Goal: Check status: Check status

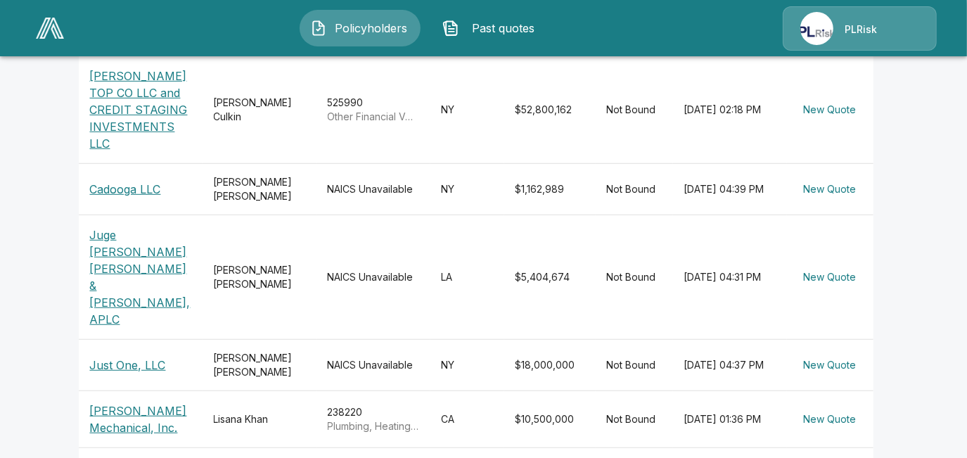
scroll to position [575, 0]
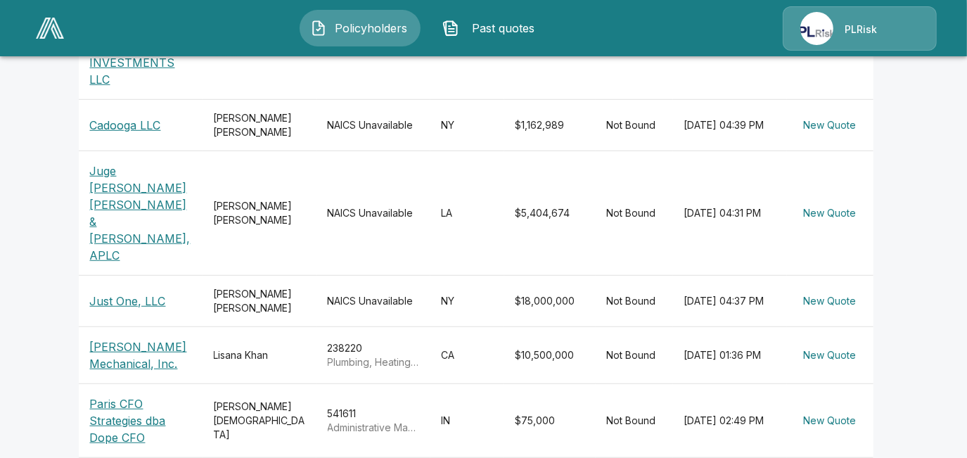
click at [129, 338] on p "[PERSON_NAME] Mechanical, Inc." at bounding box center [140, 355] width 101 height 34
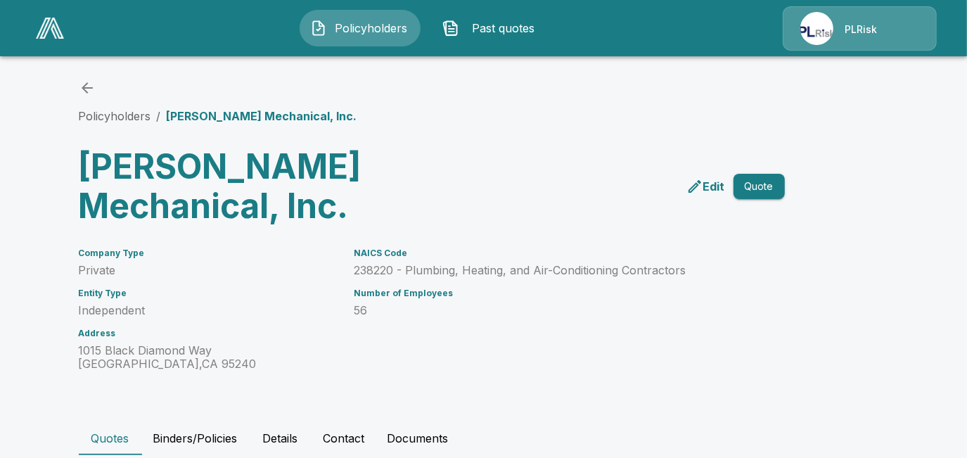
scroll to position [184, 0]
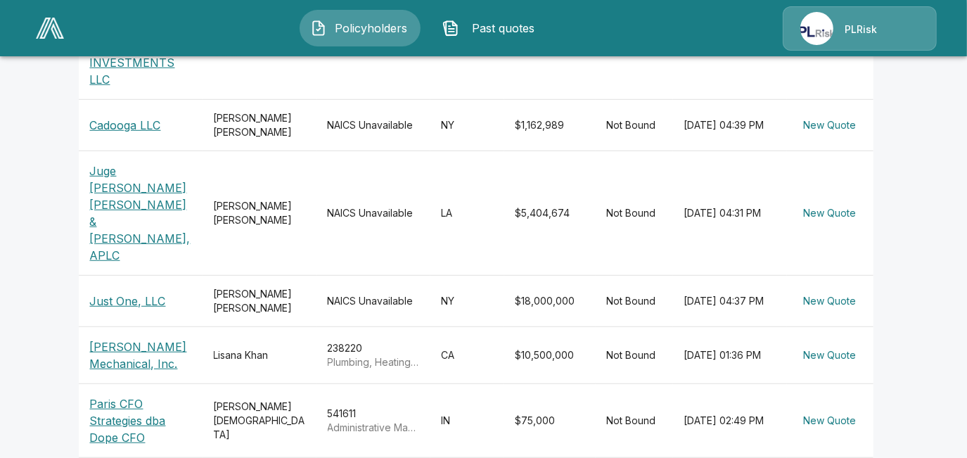
scroll to position [639, 0]
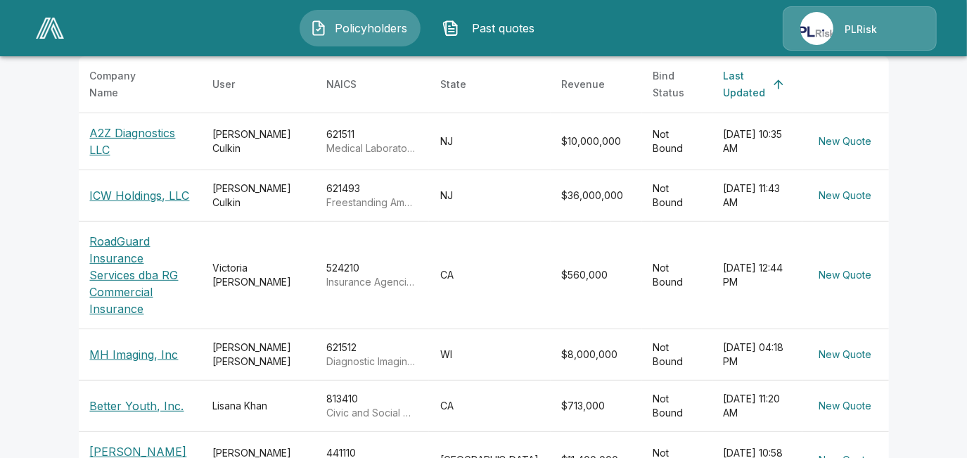
scroll to position [383, 0]
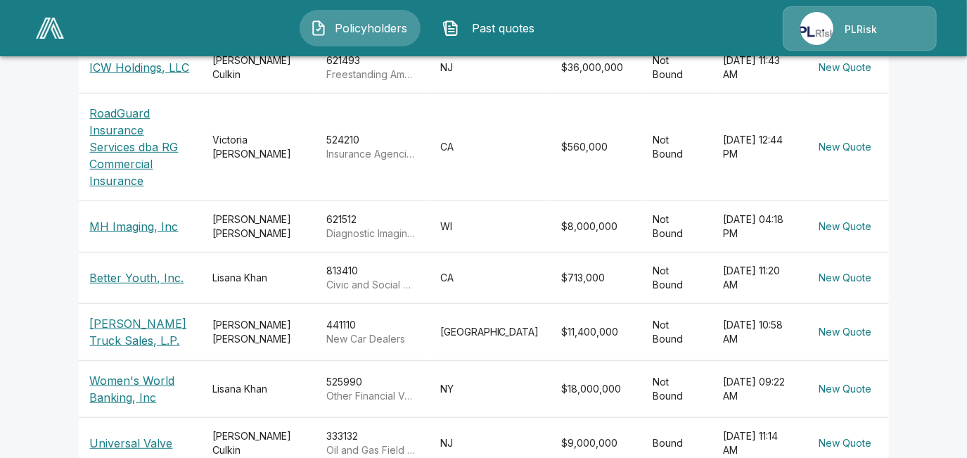
click at [138, 269] on p "Better Youth, Inc." at bounding box center [140, 277] width 100 height 17
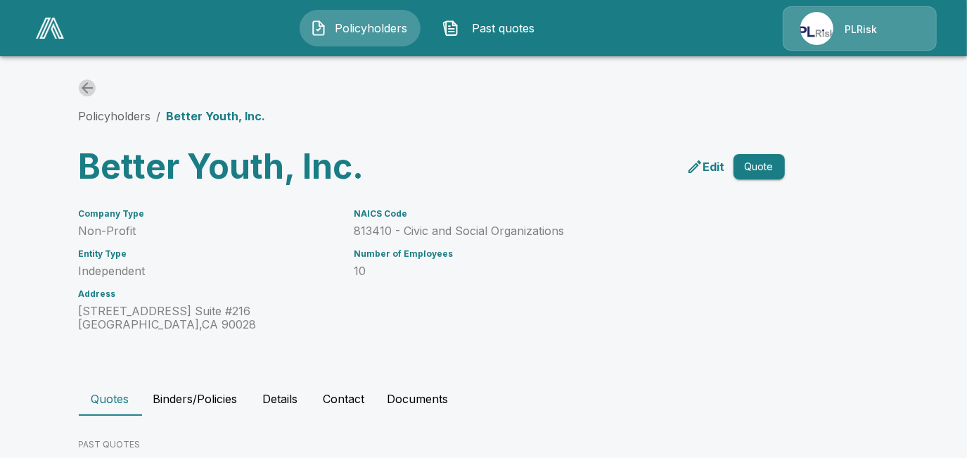
click at [91, 84] on icon "back" at bounding box center [87, 87] width 11 height 11
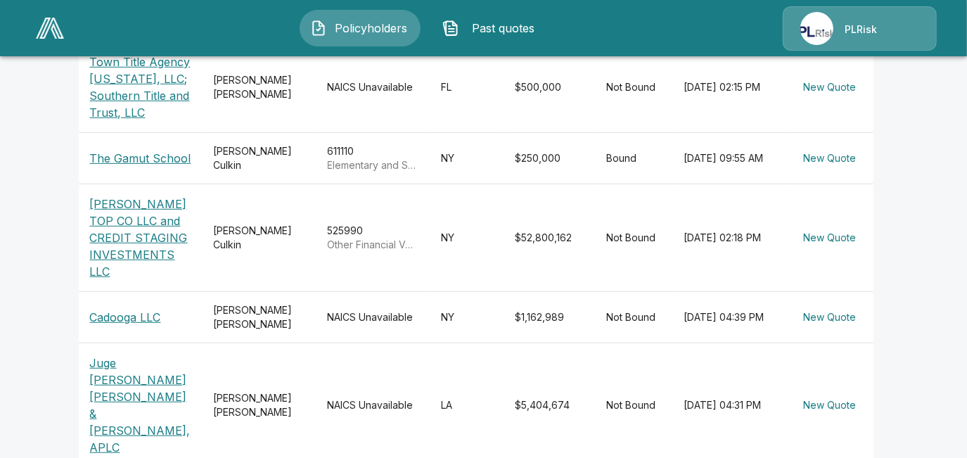
scroll to position [649, 0]
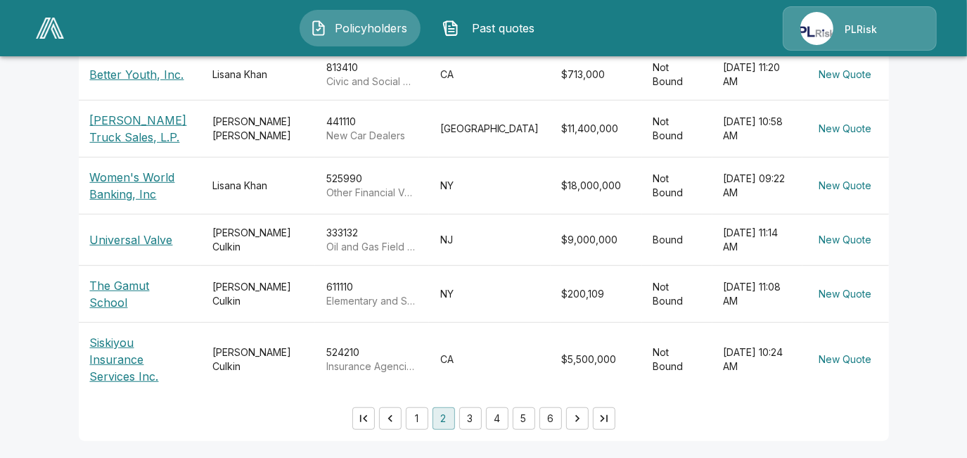
scroll to position [554, 0]
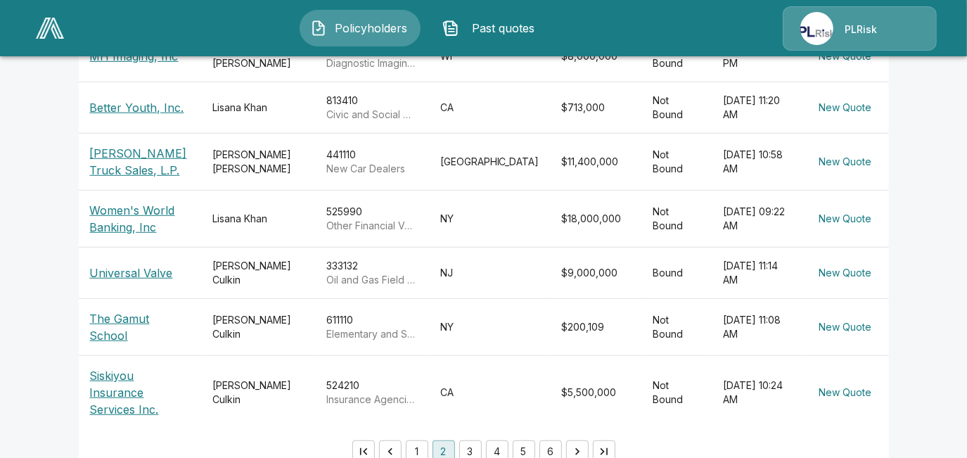
click at [120, 210] on p "Women's World Banking, Inc" at bounding box center [140, 219] width 100 height 34
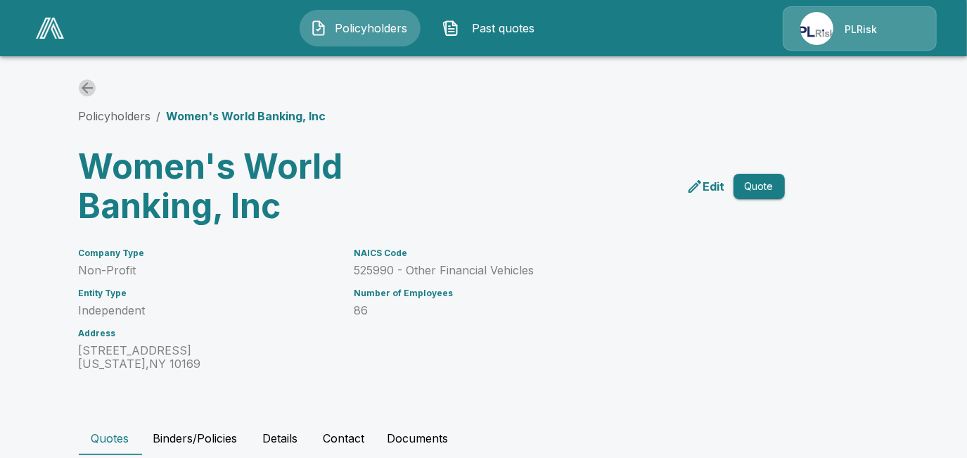
click at [96, 88] on icon "back" at bounding box center [87, 87] width 17 height 17
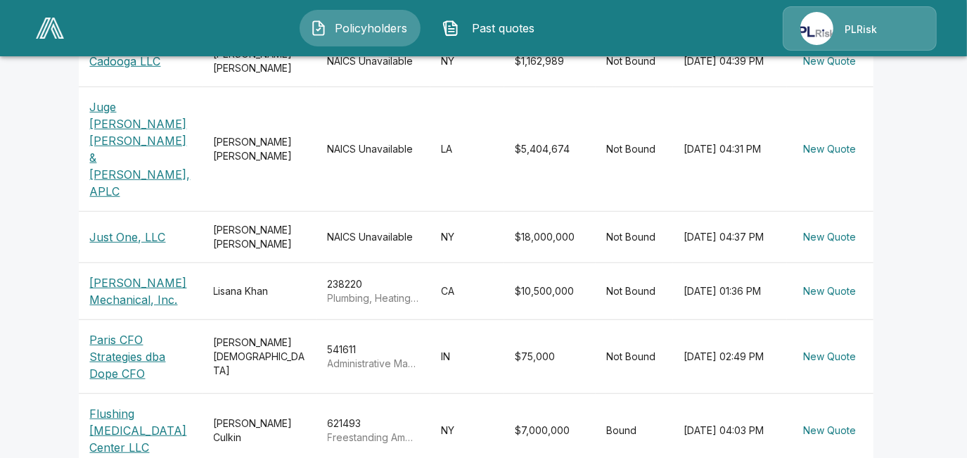
scroll to position [649, 0]
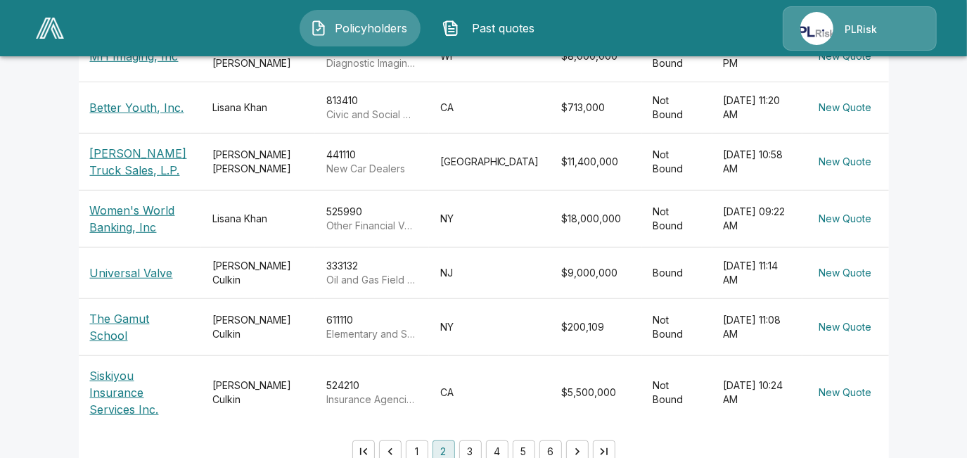
click at [142, 202] on p "Women's World Banking, Inc" at bounding box center [140, 219] width 100 height 34
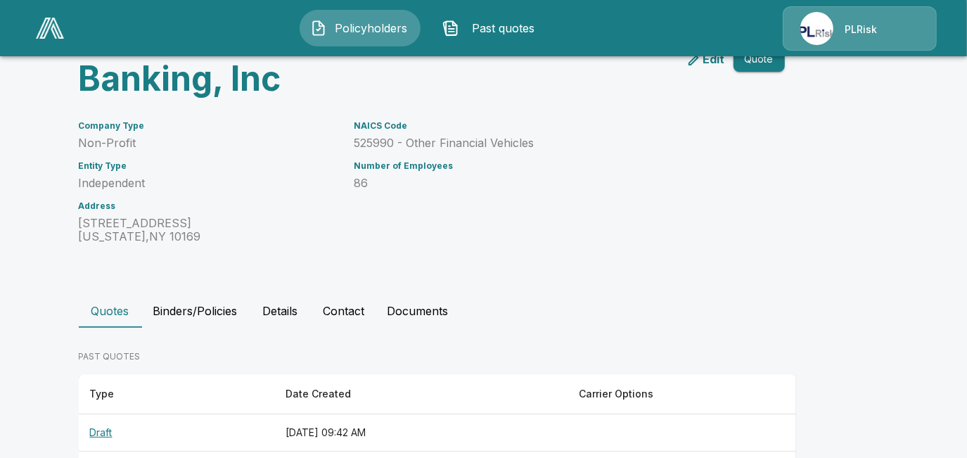
scroll to position [221, 0]
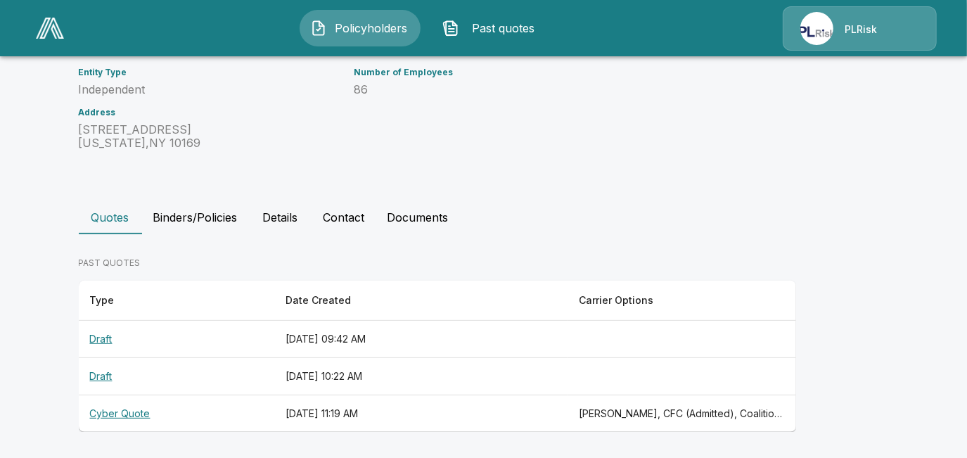
click at [134, 411] on th "Cyber Quote" at bounding box center [177, 413] width 196 height 37
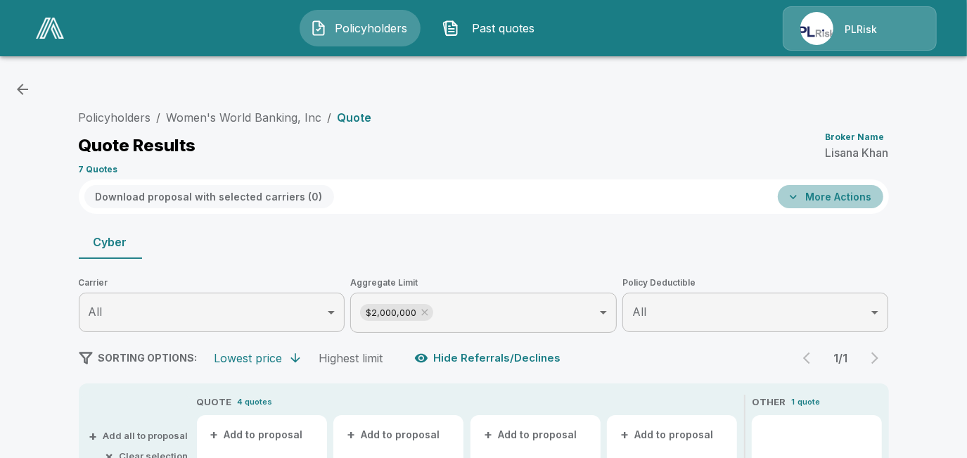
click at [852, 201] on button "More Actions" at bounding box center [830, 196] width 105 height 23
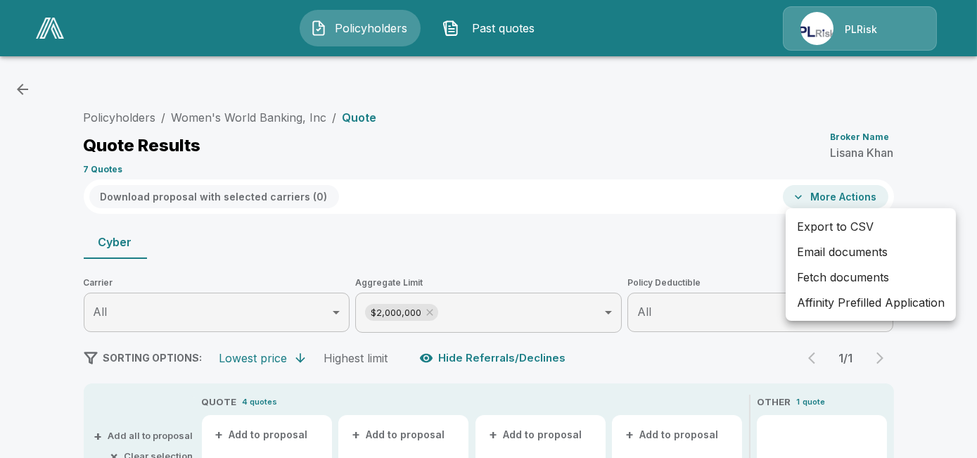
click at [274, 200] on div at bounding box center [488, 229] width 977 height 458
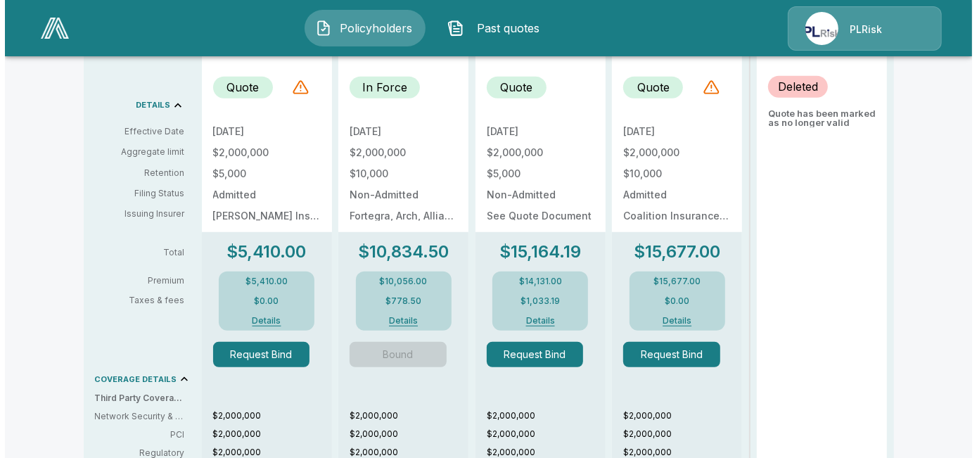
scroll to position [575, 0]
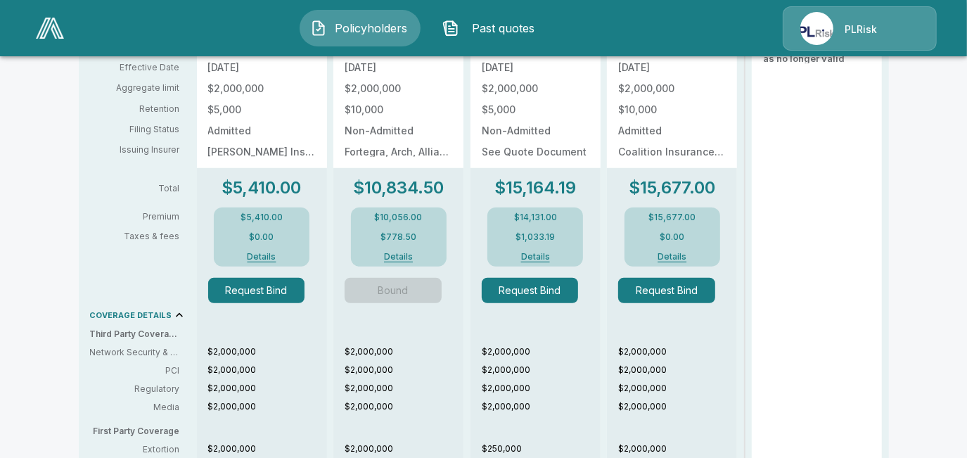
click at [277, 260] on button "Details" at bounding box center [262, 256] width 56 height 8
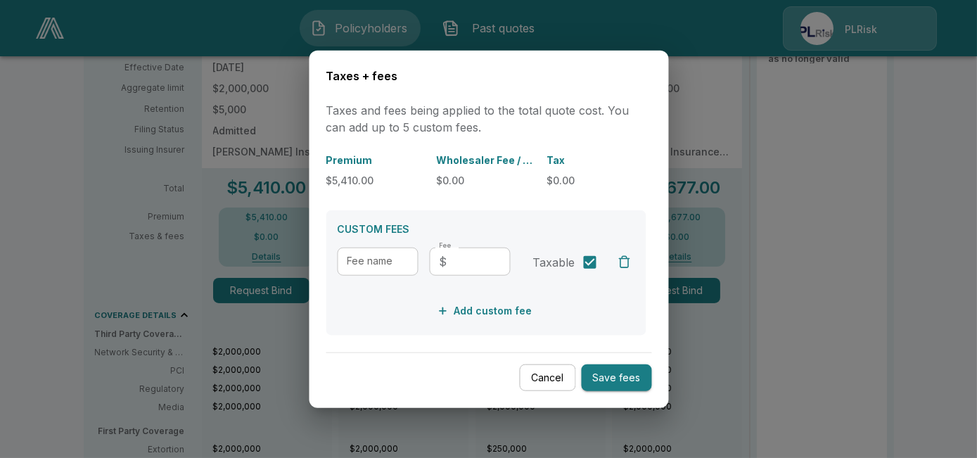
click at [547, 366] on button "Cancel" at bounding box center [547, 377] width 56 height 27
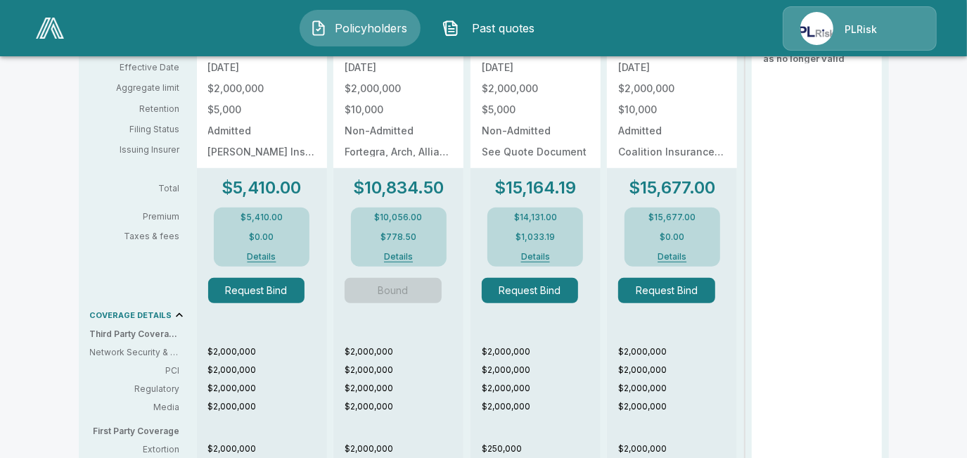
click at [408, 257] on button "Details" at bounding box center [399, 256] width 56 height 8
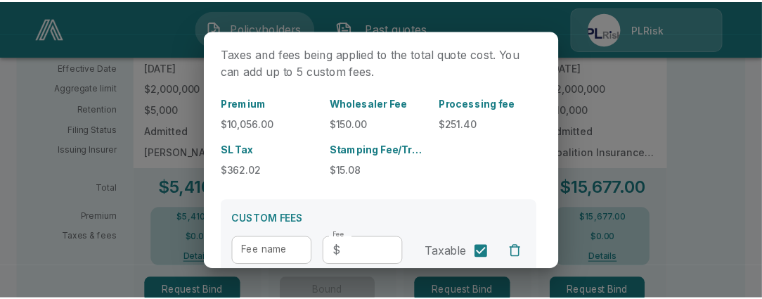
scroll to position [165, 0]
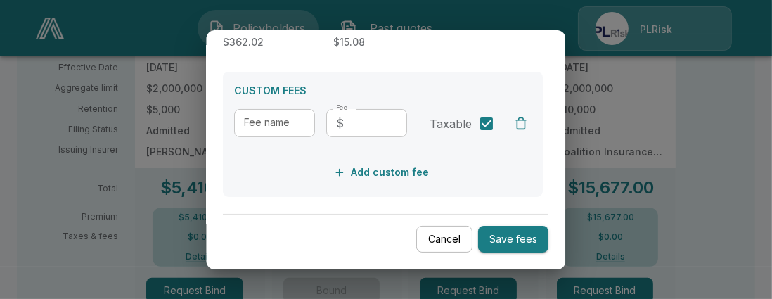
click at [130, 105] on div at bounding box center [386, 149] width 772 height 299
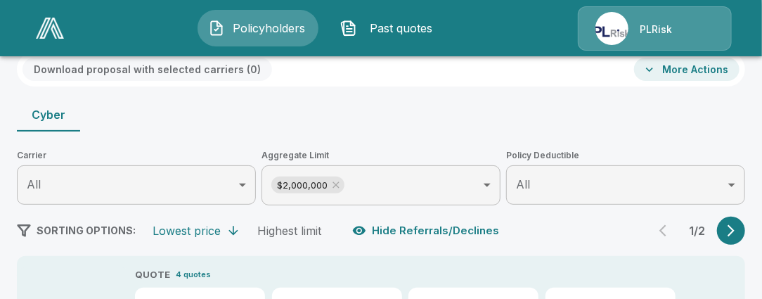
scroll to position [0, 0]
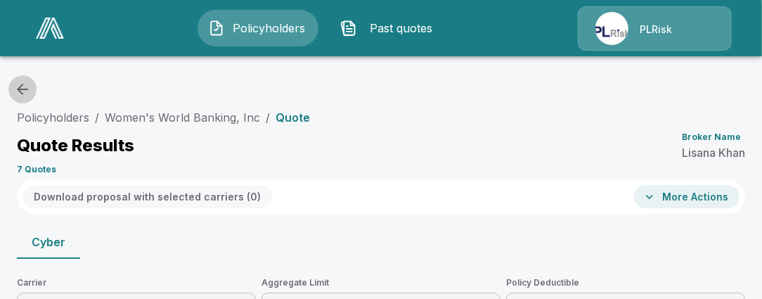
click at [16, 94] on icon "button" at bounding box center [22, 89] width 17 height 17
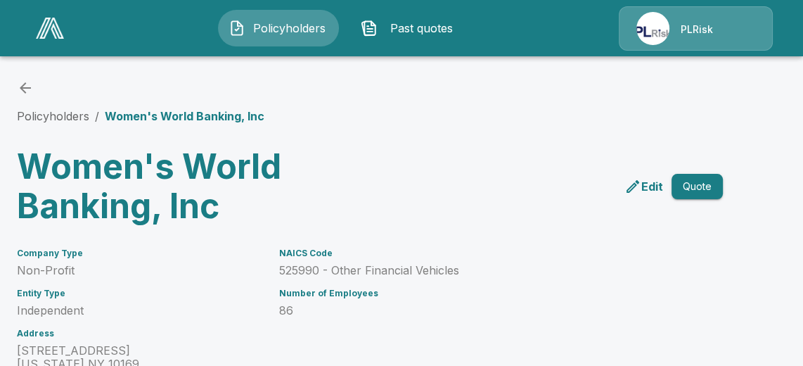
click at [27, 90] on icon "back" at bounding box center [25, 87] width 17 height 17
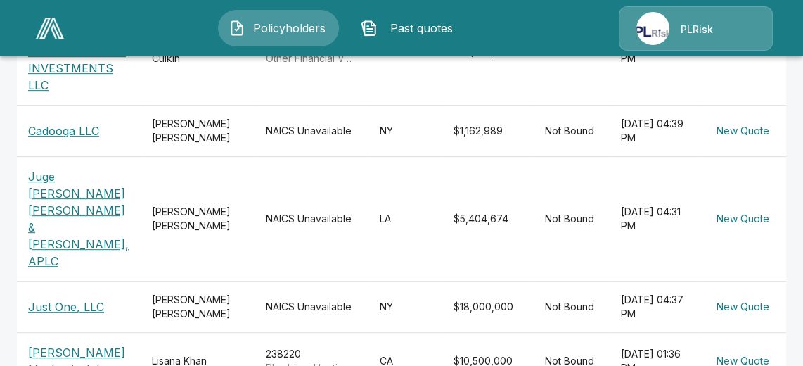
scroll to position [639, 0]
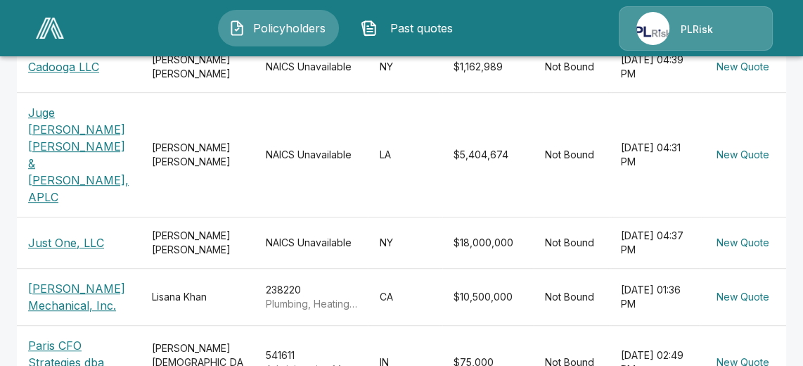
click at [46, 280] on p "[PERSON_NAME] Mechanical, Inc." at bounding box center [78, 297] width 101 height 34
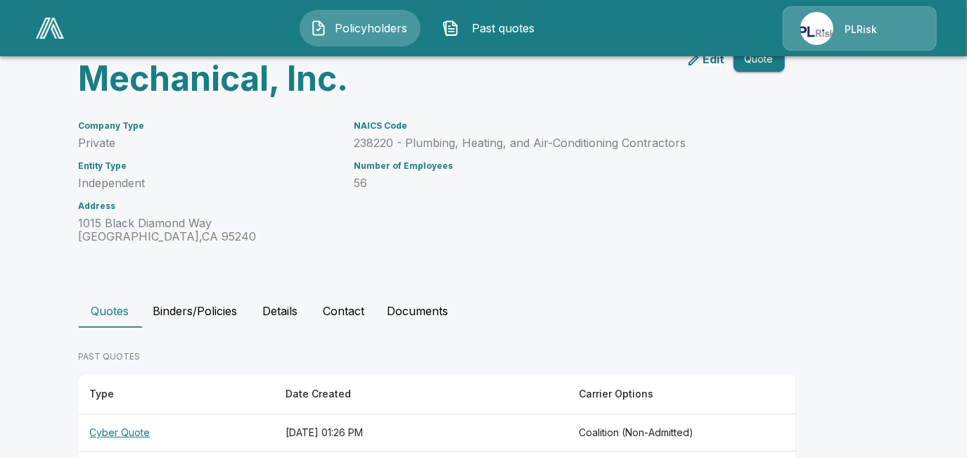
scroll to position [184, 0]
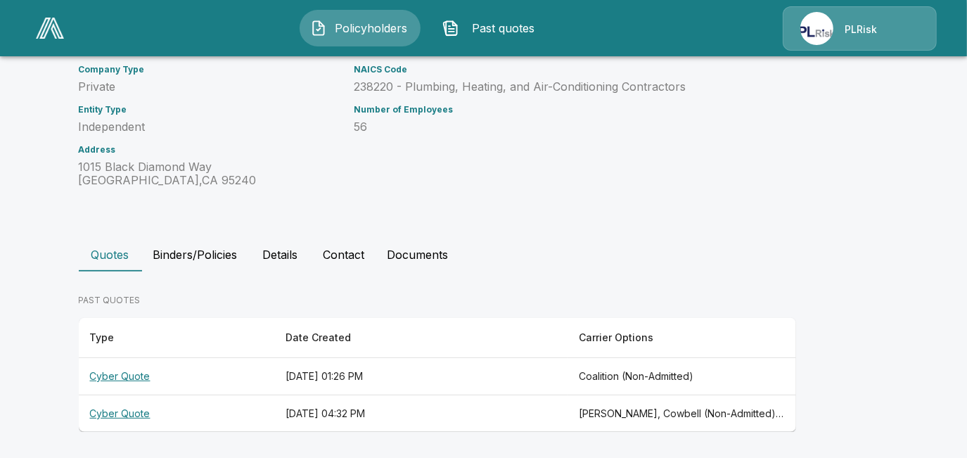
click at [145, 365] on th "Cyber Quote" at bounding box center [177, 413] width 196 height 37
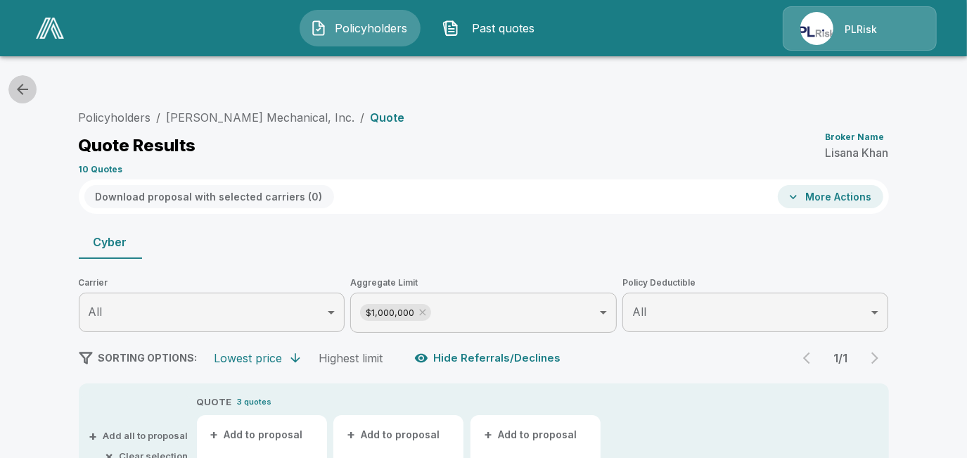
click at [16, 90] on icon "button" at bounding box center [22, 89] width 17 height 17
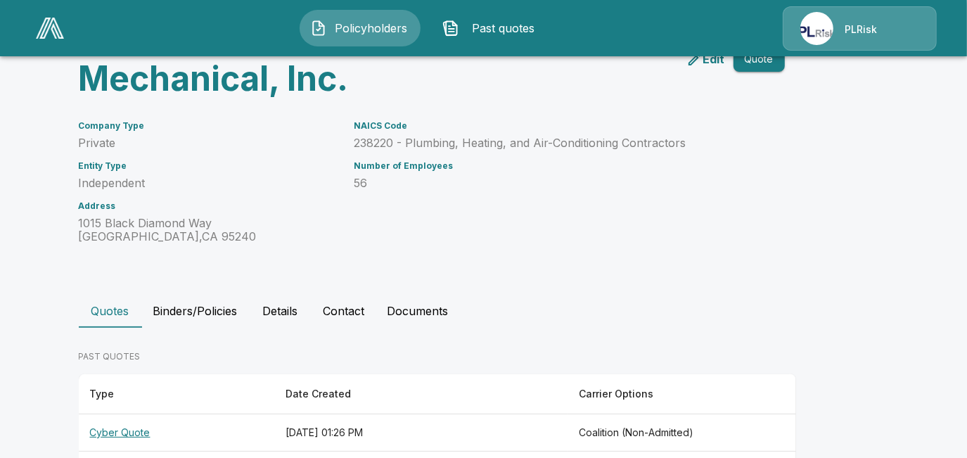
scroll to position [184, 0]
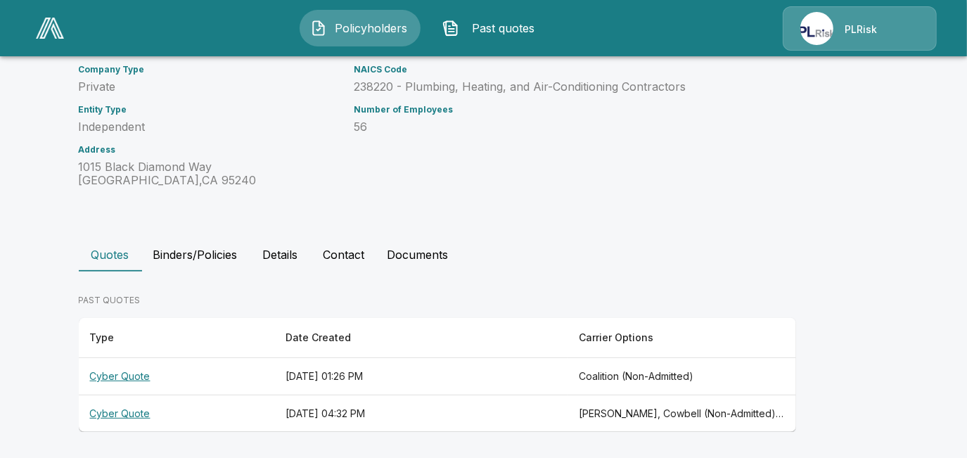
click at [424, 179] on div "NAICS Code 238220 - Plumbing, Heating, and Air-Conditioning Contractors Number …" at bounding box center [545, 117] width 414 height 139
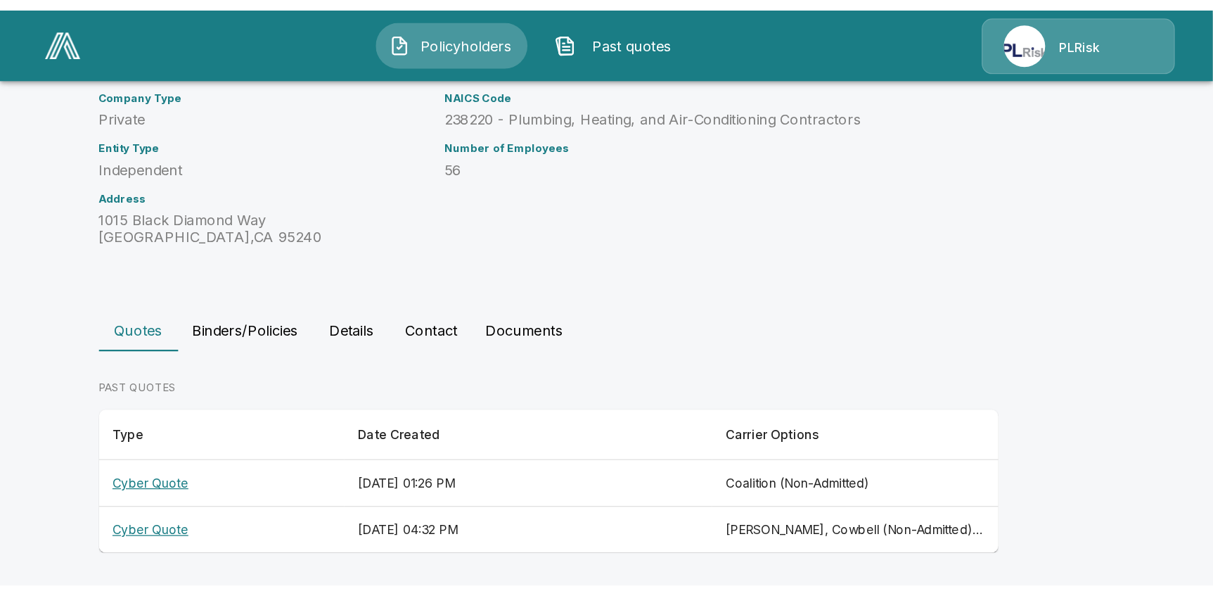
scroll to position [0, 0]
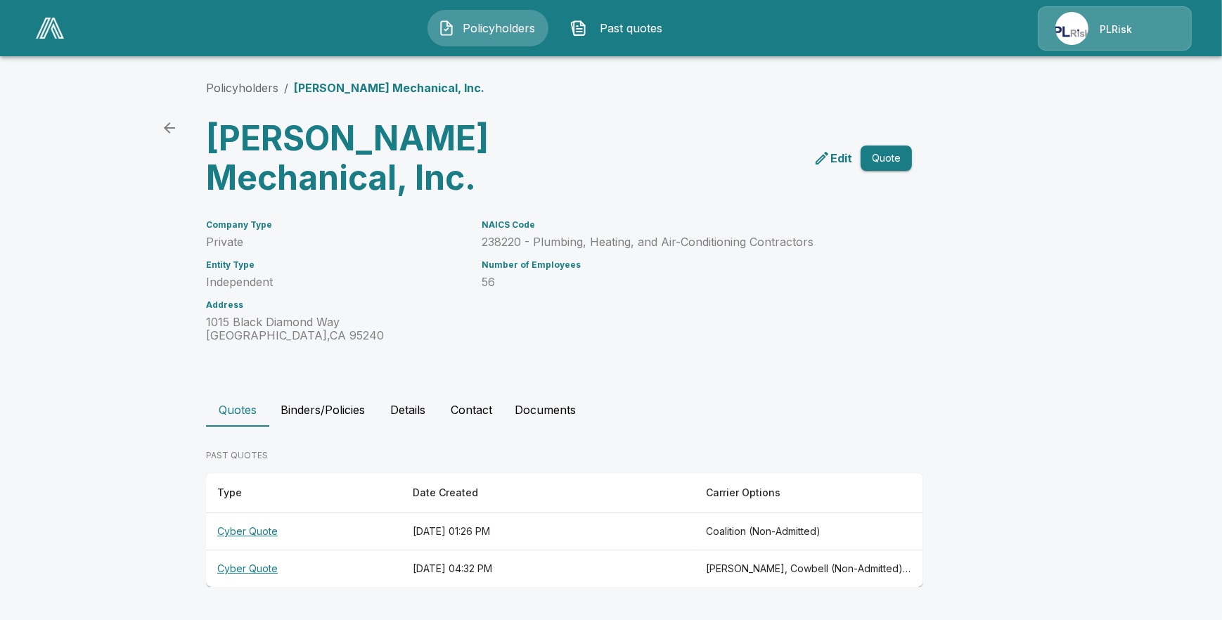
drag, startPoint x: 964, startPoint y: 235, endPoint x: 992, endPoint y: 280, distance: 52.7
click at [802, 280] on main "Policyholders / Schrader Mechanical, Inc. Schrader Mechanical, Inc. Edit Quote …" at bounding box center [611, 307] width 1222 height 614
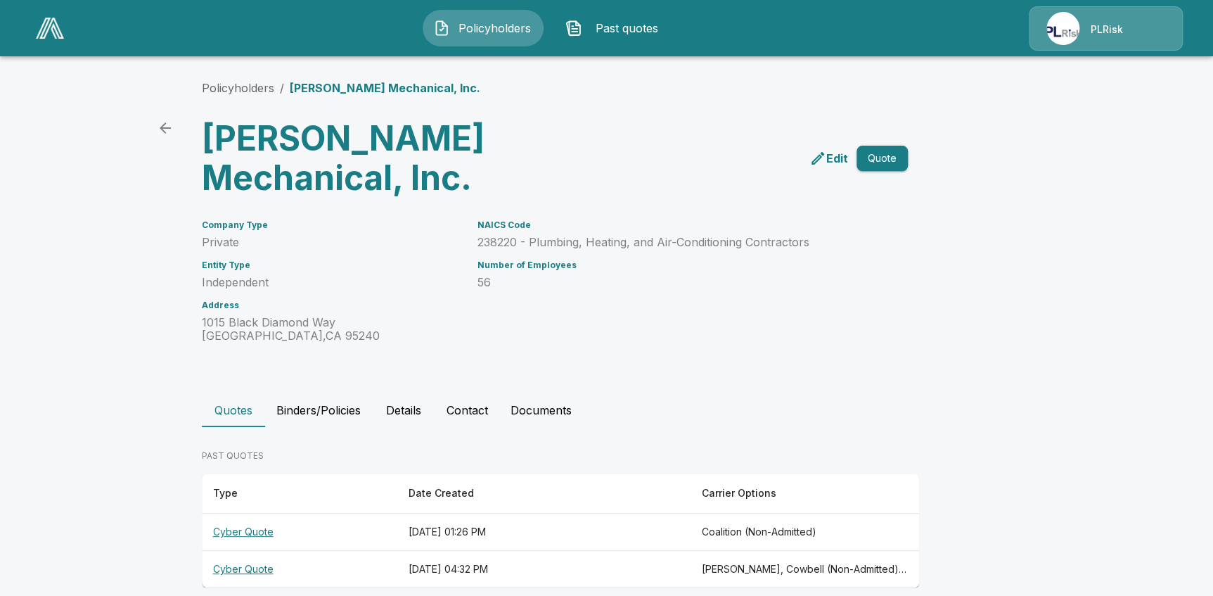
click at [802, 232] on div "Policyholders / Schrader Mechanical, Inc. Schrader Mechanical, Inc. Edit Quote …" at bounding box center [607, 333] width 844 height 561
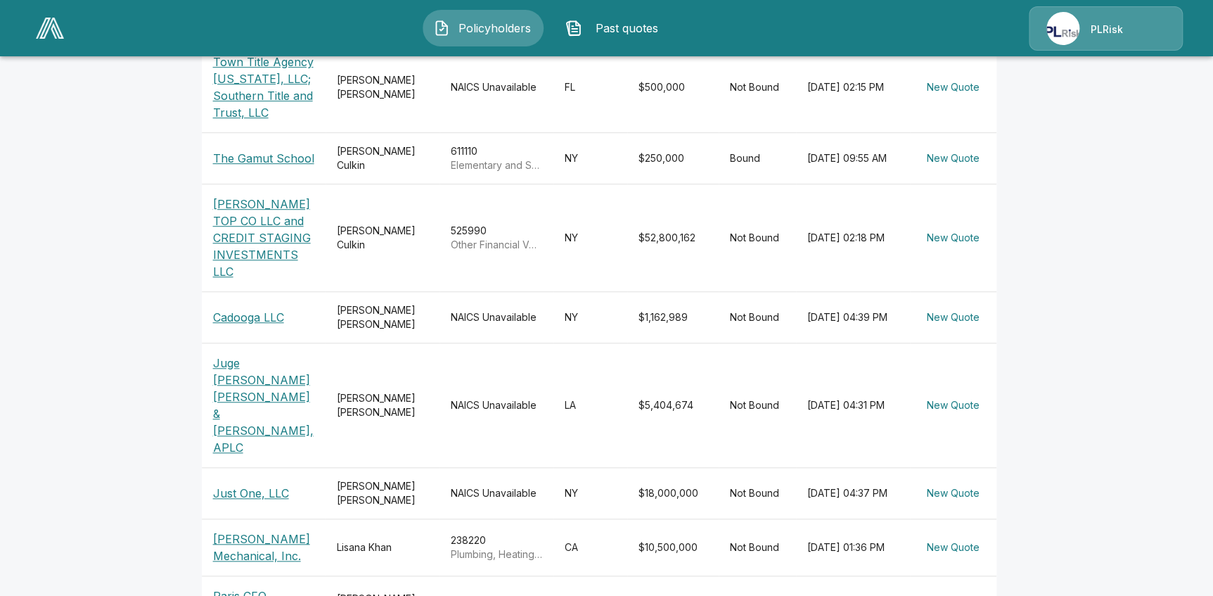
scroll to position [511, 0]
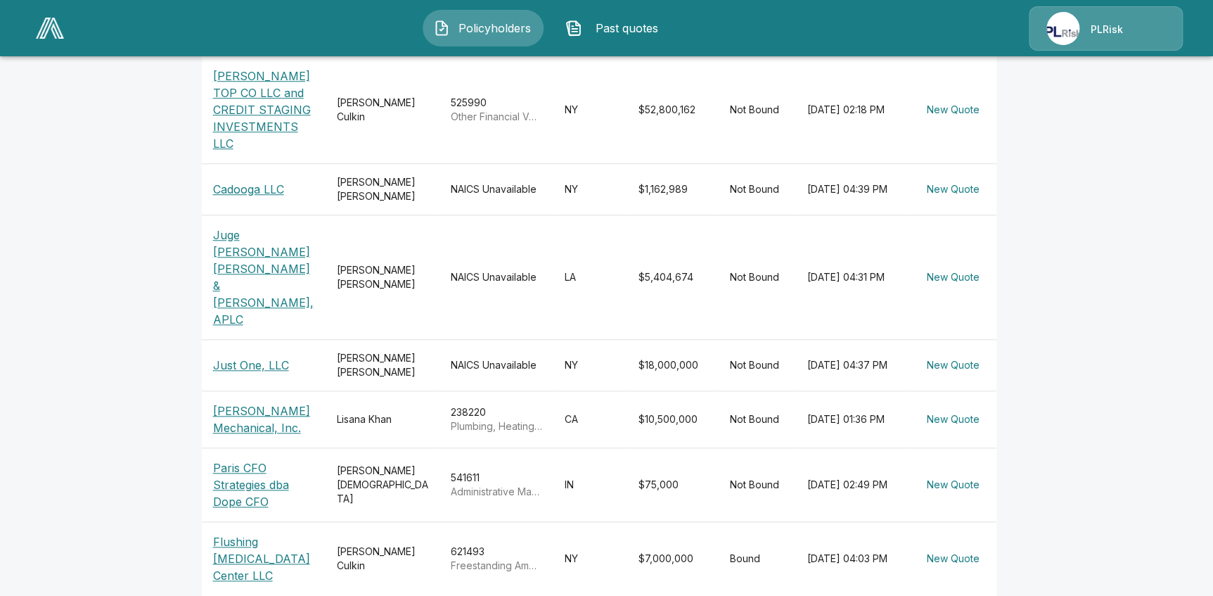
click at [240, 402] on p "[PERSON_NAME] Mechanical, Inc." at bounding box center [263, 419] width 101 height 34
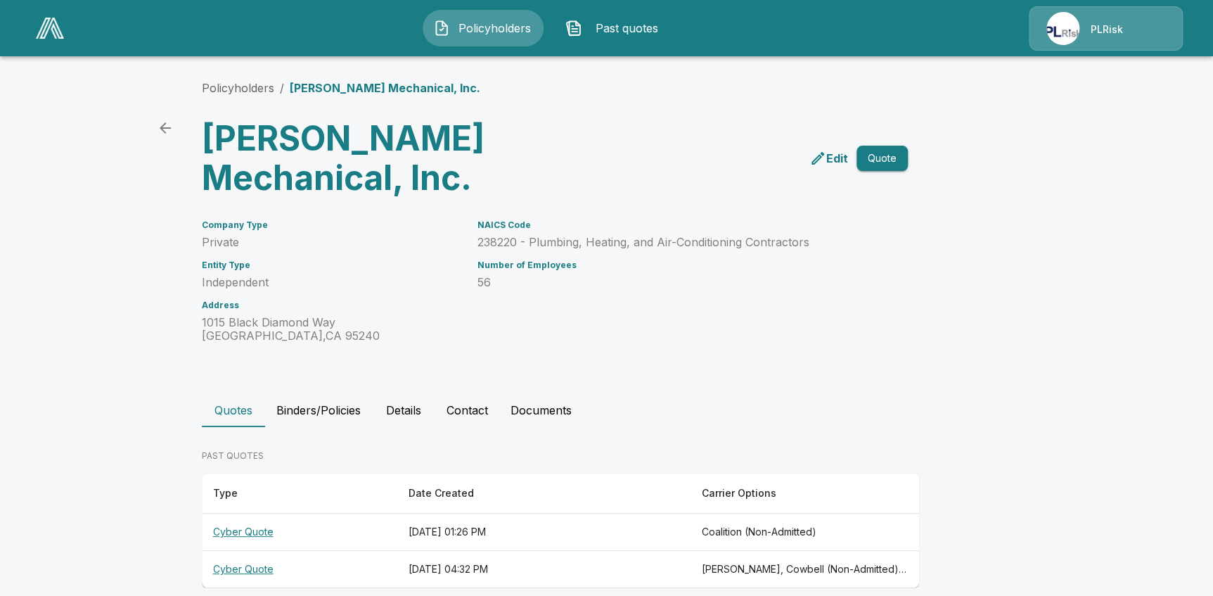
scroll to position [18, 0]
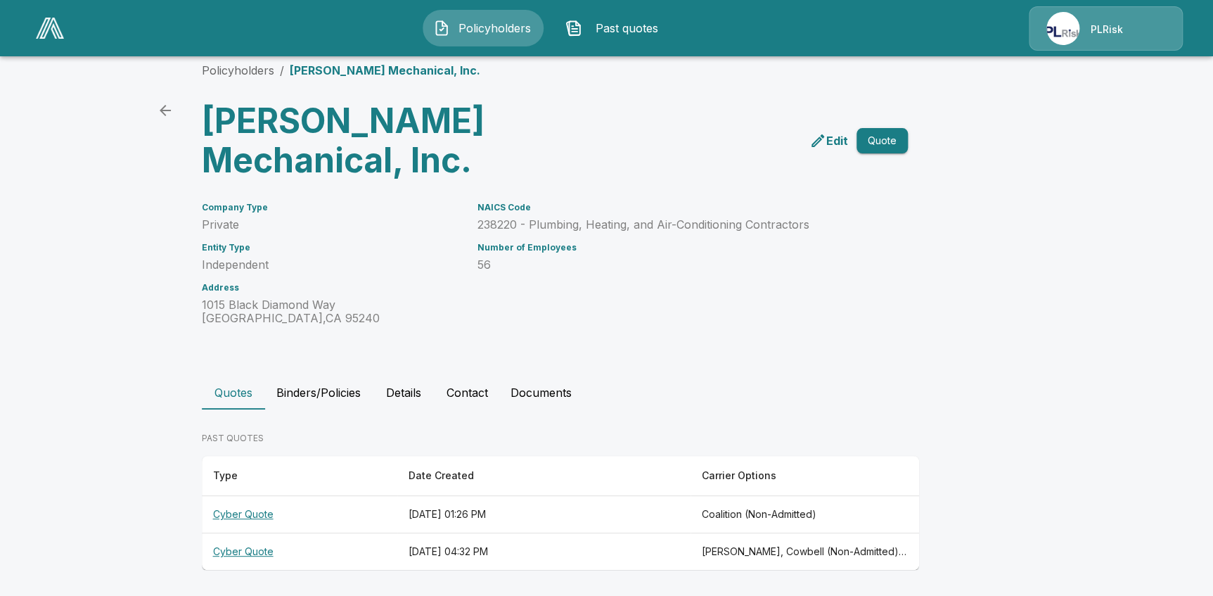
click at [245, 552] on th "Cyber Quote" at bounding box center [300, 551] width 196 height 37
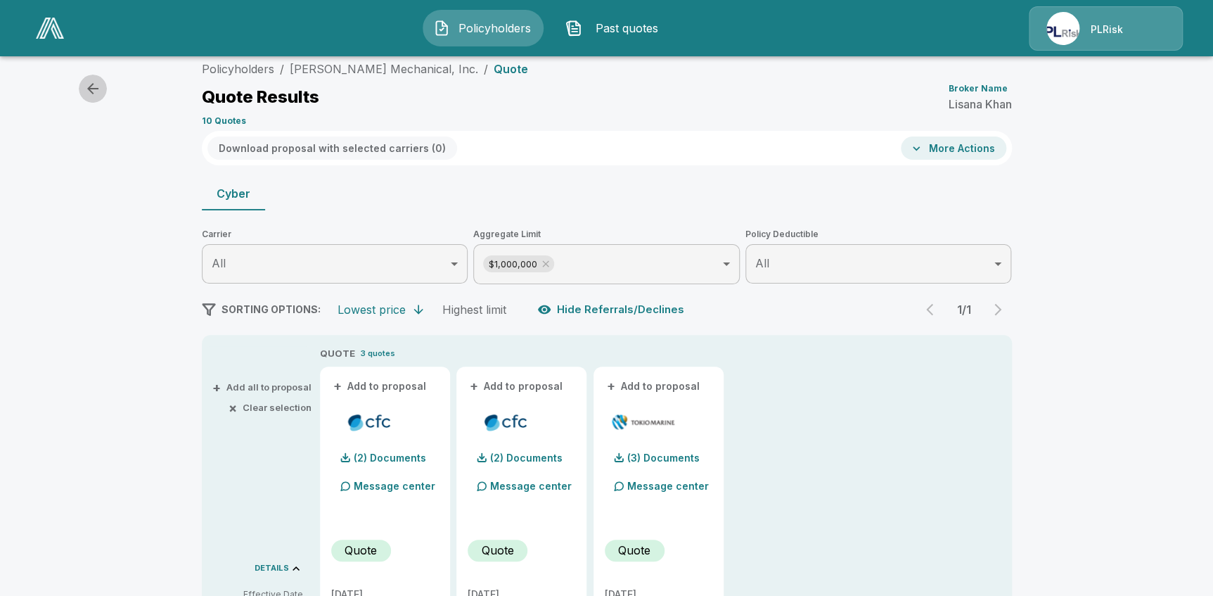
click at [97, 94] on icon "button" at bounding box center [92, 88] width 17 height 17
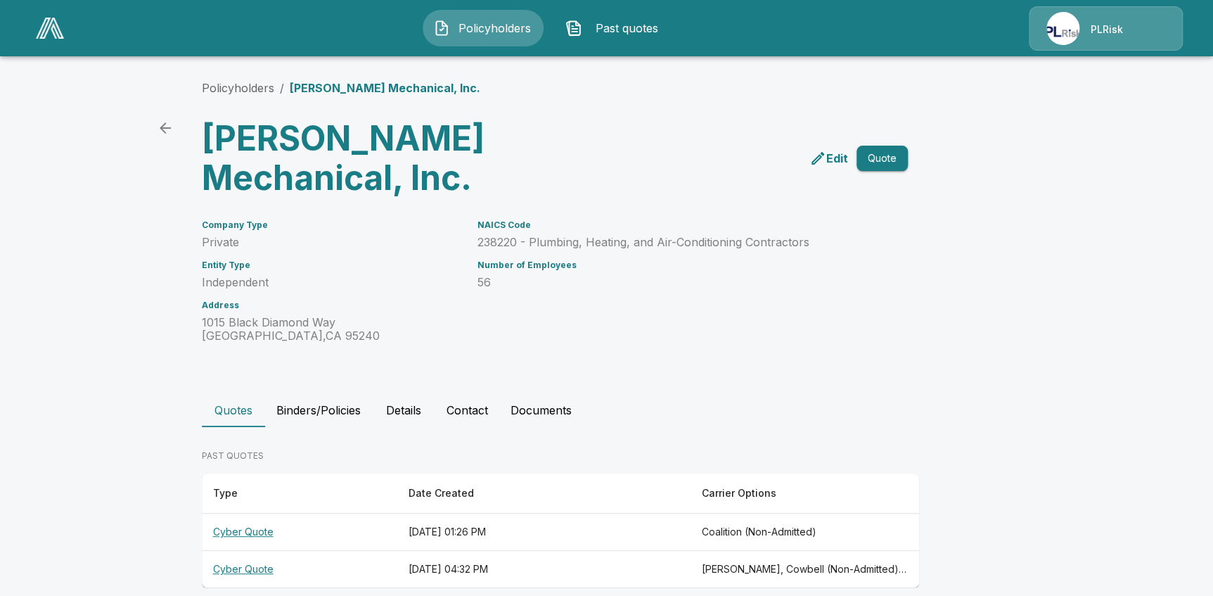
click at [267, 532] on th "Cyber Quote" at bounding box center [300, 531] width 196 height 37
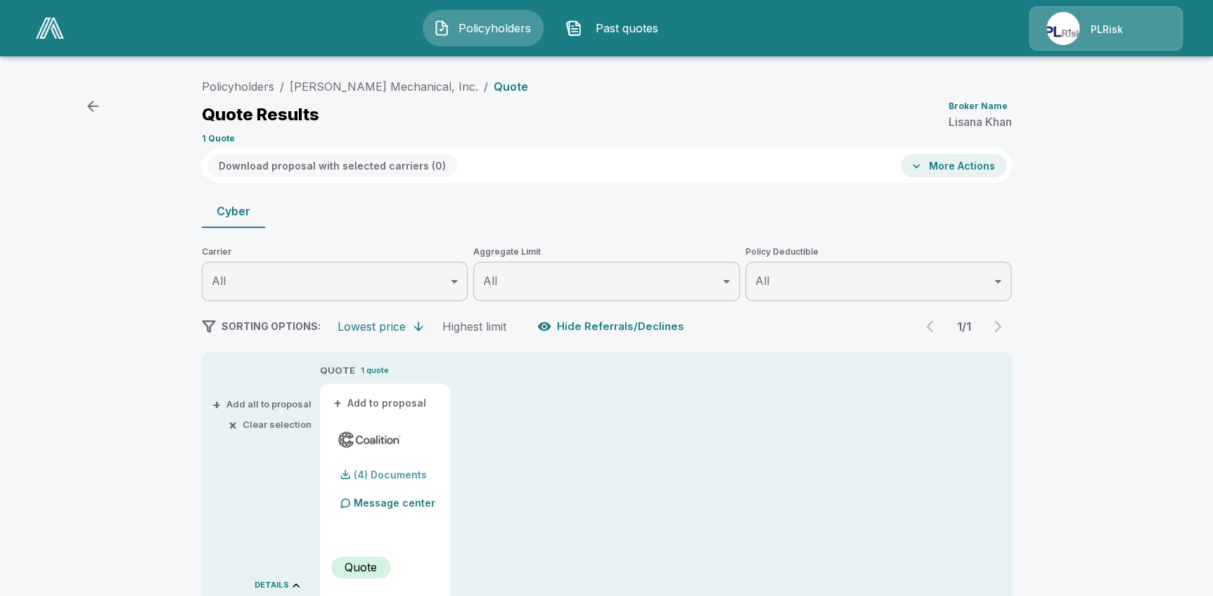
click at [395, 480] on div "(4) Documents" at bounding box center [379, 475] width 96 height 28
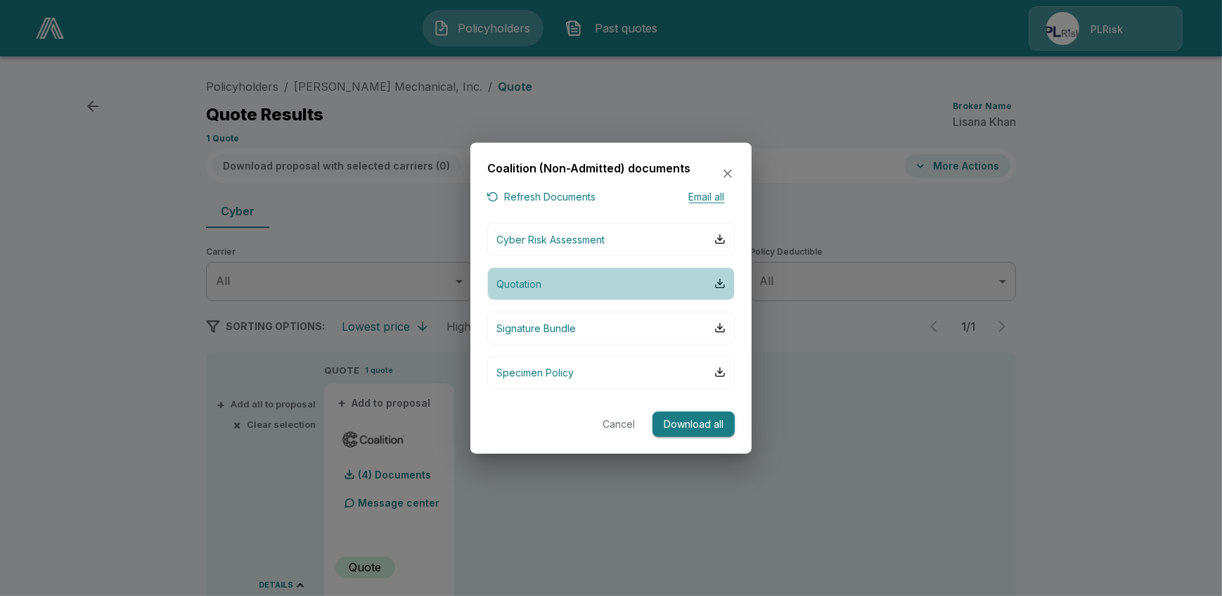
click at [530, 283] on p "Quotation" at bounding box center [519, 283] width 45 height 15
click at [622, 416] on button "Cancel" at bounding box center [618, 424] width 45 height 26
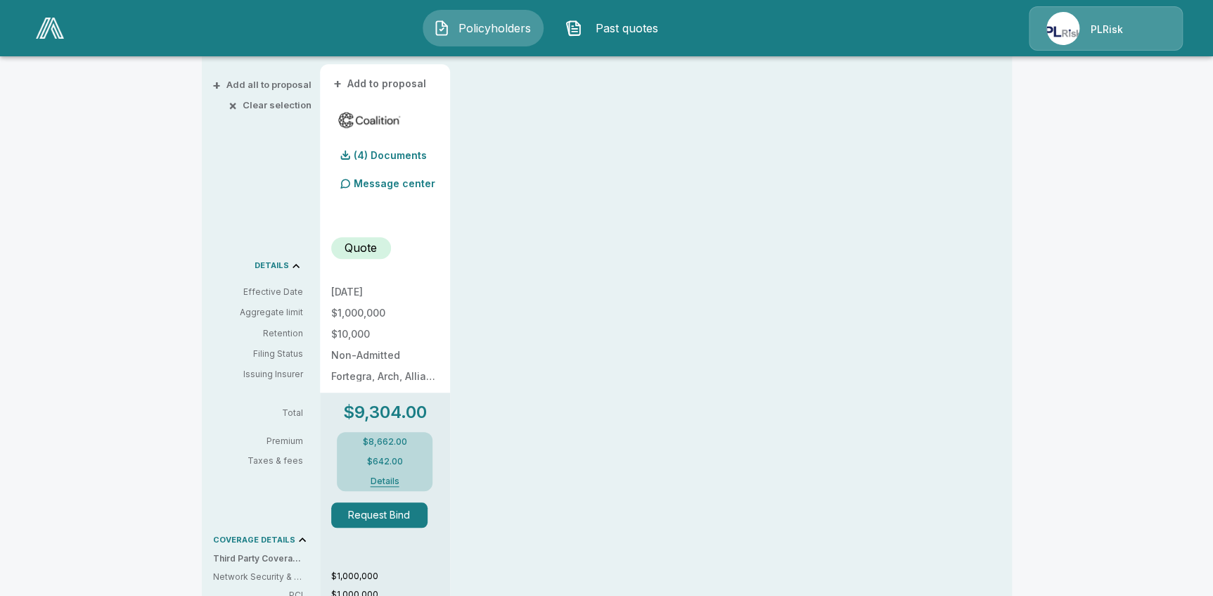
scroll to position [383, 0]
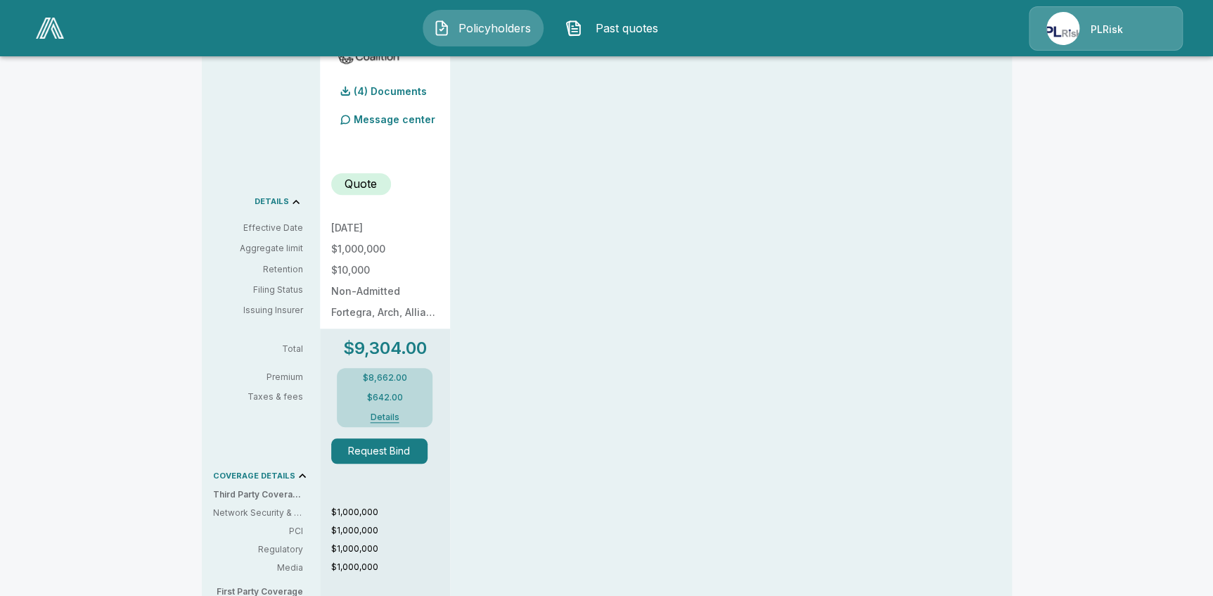
click at [392, 418] on button "Details" at bounding box center [385, 417] width 56 height 8
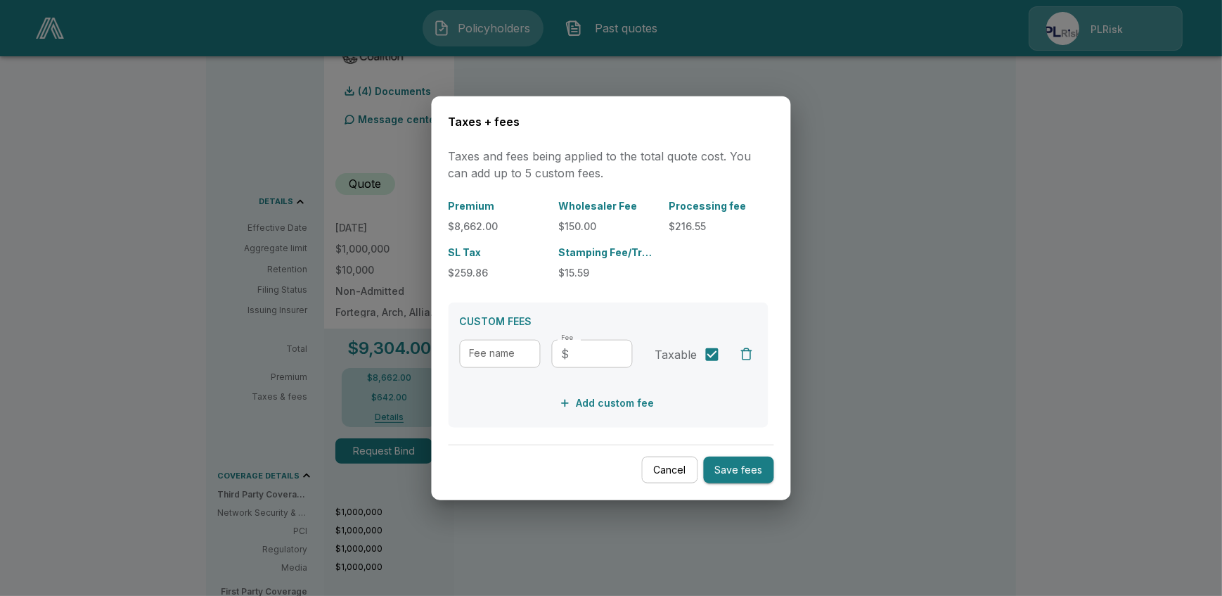
click at [674, 471] on button "Cancel" at bounding box center [670, 469] width 56 height 27
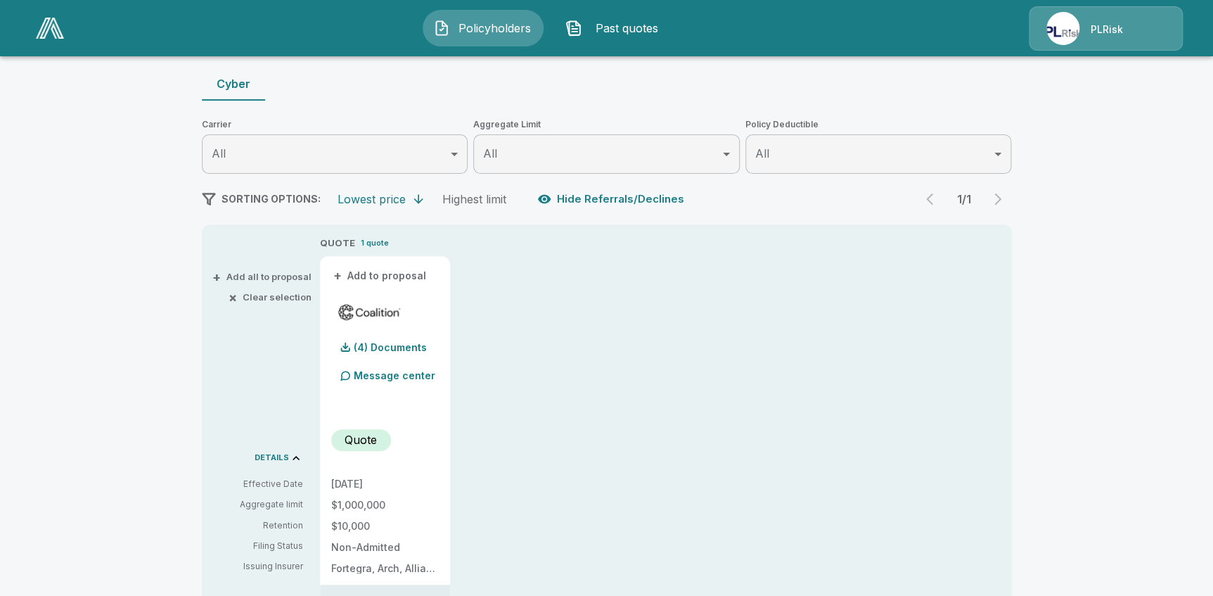
scroll to position [0, 0]
